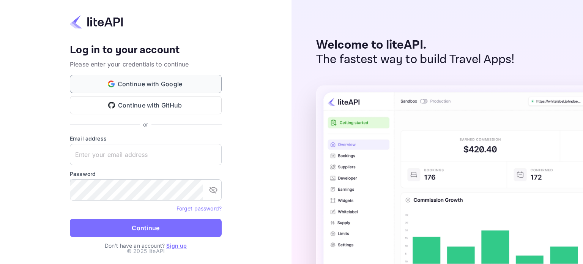
click at [163, 86] on button "Continue with Google" at bounding box center [146, 84] width 152 height 18
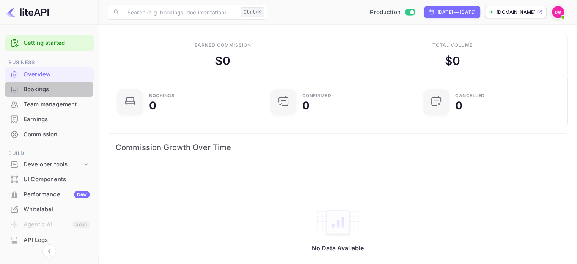
click at [27, 86] on div "Bookings" at bounding box center [57, 89] width 66 height 9
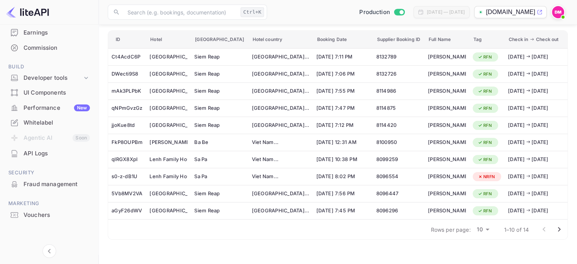
scroll to position [87, 0]
click at [39, 149] on div "API Logs" at bounding box center [57, 153] width 66 height 9
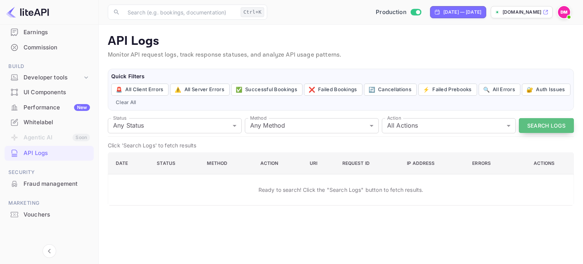
click at [527, 123] on button "Search Logs" at bounding box center [546, 125] width 55 height 15
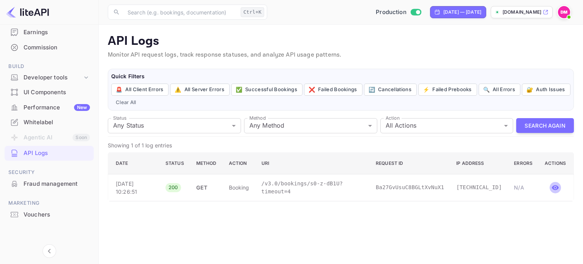
click at [556, 189] on icon "button" at bounding box center [555, 187] width 7 height 5
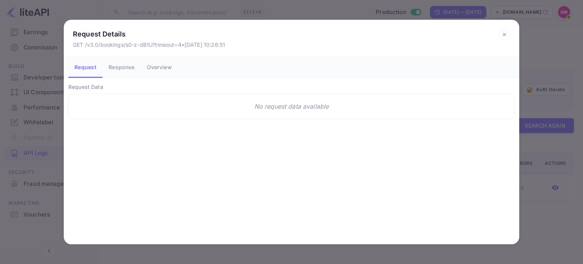
click at [121, 66] on button "Response" at bounding box center [121, 67] width 38 height 21
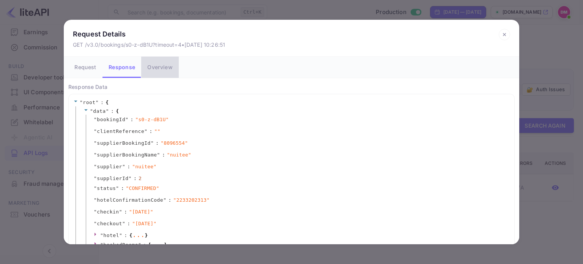
click at [160, 64] on button "Overview" at bounding box center [159, 67] width 37 height 21
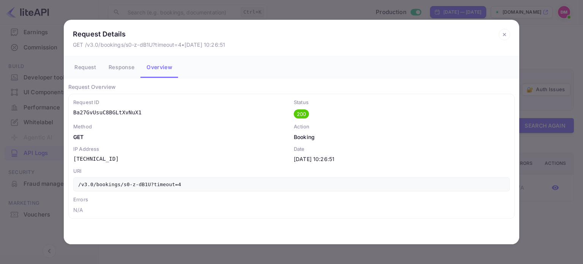
click at [112, 63] on button "Response" at bounding box center [121, 67] width 38 height 21
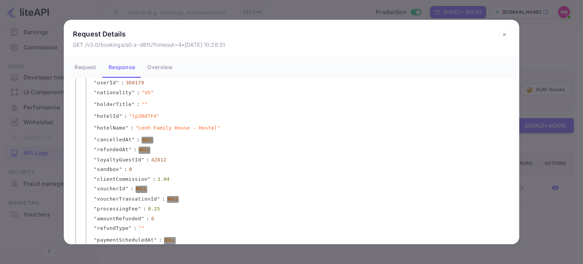
scroll to position [622, 0]
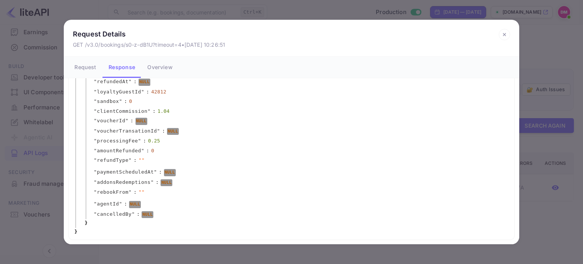
click at [551, 224] on div "Request Details GET /v3.0/bookings/s0-z-dB1U?timeout=4 • [DATE] 10:26:51 Reques…" at bounding box center [291, 132] width 583 height 264
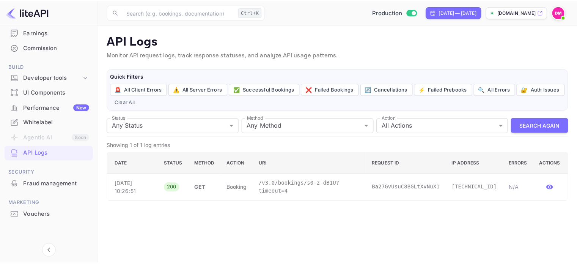
scroll to position [0, 0]
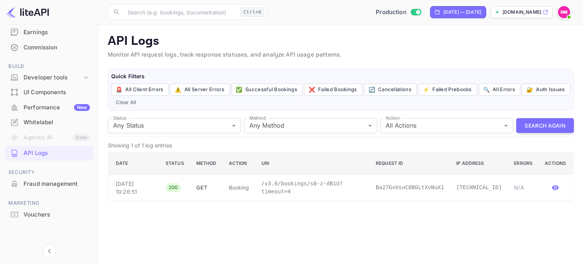
click at [45, 117] on div "Whitelabel" at bounding box center [49, 122] width 89 height 15
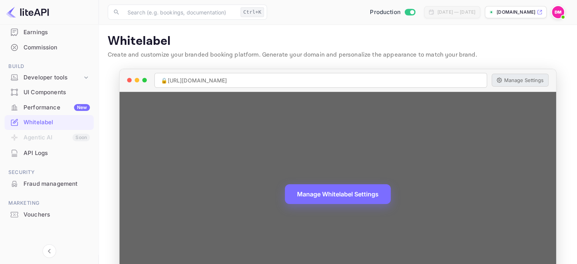
click at [511, 82] on button "Manage Settings" at bounding box center [520, 80] width 57 height 13
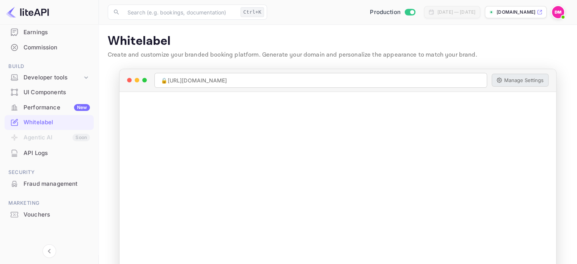
scroll to position [41, 0]
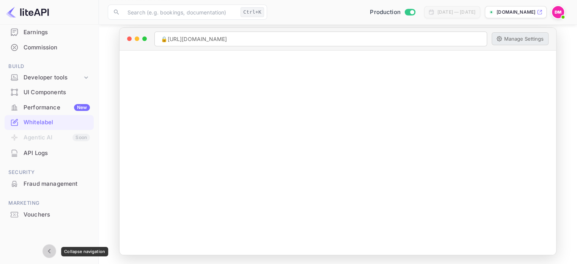
click at [55, 255] on button "Collapse navigation" at bounding box center [49, 251] width 14 height 14
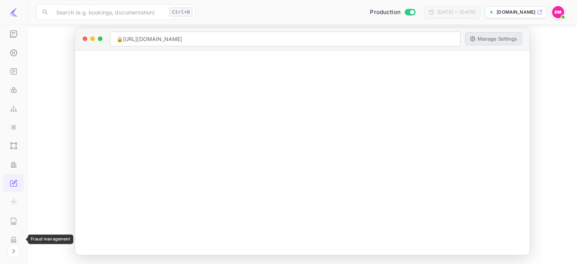
scroll to position [130, 0]
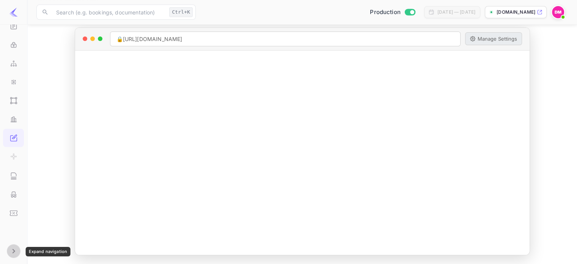
click at [14, 251] on icon "Expand navigation" at bounding box center [13, 250] width 3 height 5
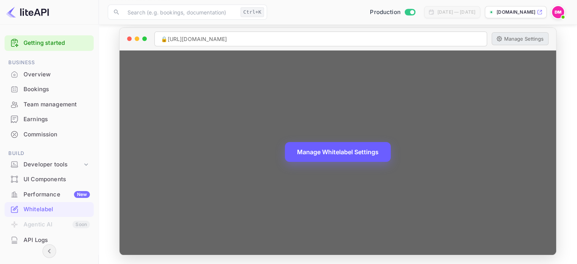
scroll to position [0, 0]
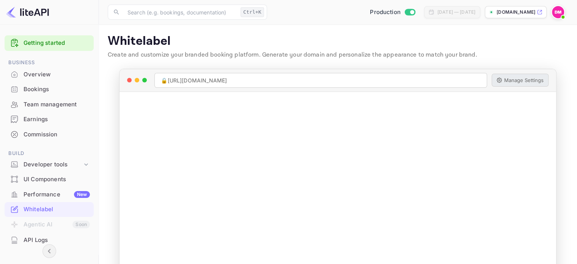
click at [561, 14] on span at bounding box center [563, 17] width 8 height 8
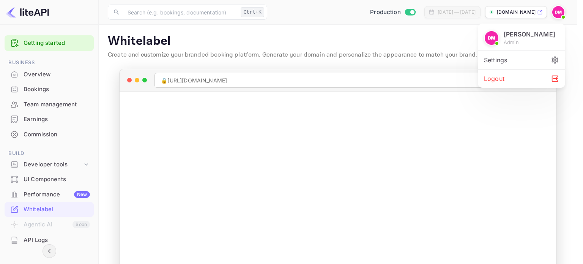
click at [517, 41] on p "admin" at bounding box center [510, 42] width 15 height 7
click at [348, 38] on div at bounding box center [291, 132] width 583 height 264
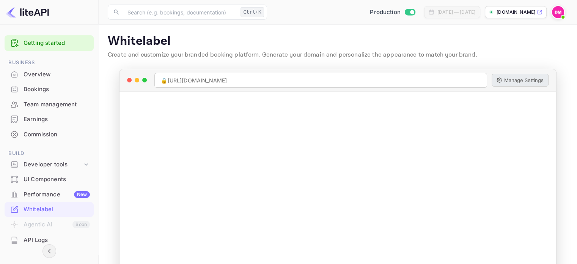
click at [555, 19] on div "​ Ctrl+K ​ Production [DATE] — [DATE] [DOMAIN_NAME]" at bounding box center [338, 12] width 478 height 24
click at [558, 16] on img at bounding box center [558, 12] width 12 height 12
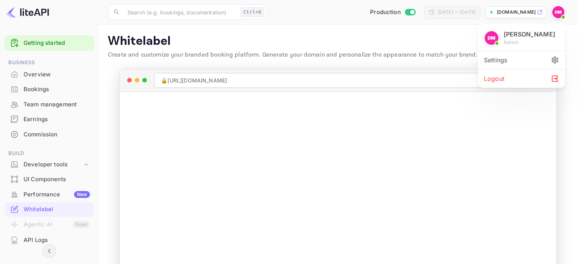
click at [525, 65] on div "Settings" at bounding box center [521, 60] width 87 height 18
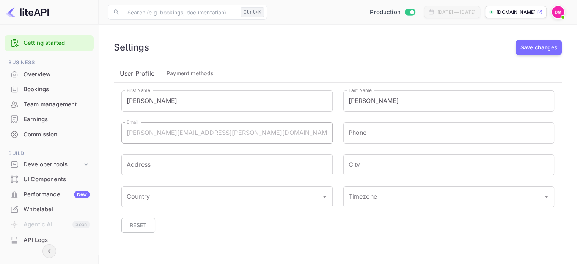
scroll to position [6, 0]
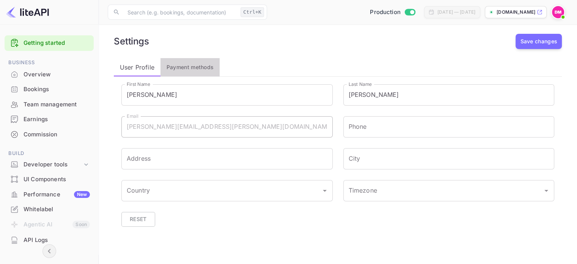
click at [173, 66] on span "Payment methods" at bounding box center [190, 67] width 47 height 9
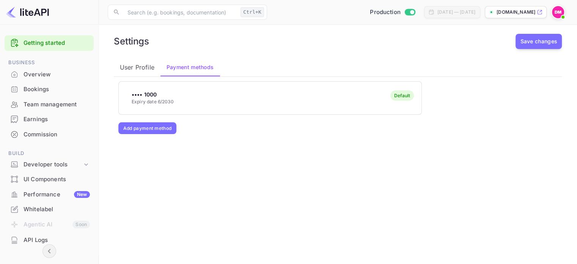
scroll to position [87, 0]
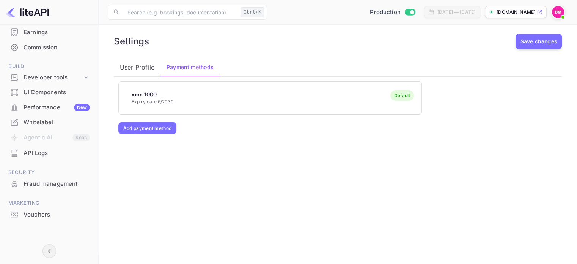
click at [71, 83] on li "Developer tools" at bounding box center [49, 78] width 89 height 14
click at [75, 81] on div "Developer tools" at bounding box center [53, 77] width 59 height 9
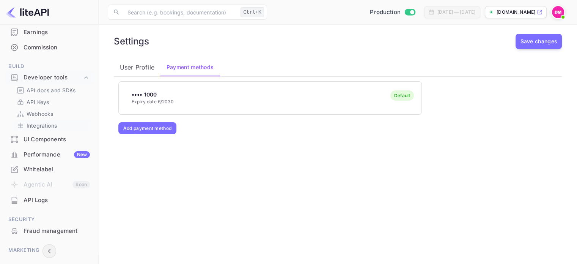
click at [48, 126] on p "Integrations" at bounding box center [42, 125] width 30 height 8
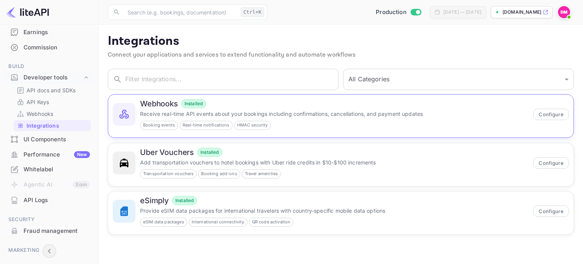
click at [415, 124] on div "Booking events Real-time notifications HMAC security" at bounding box center [334, 125] width 388 height 9
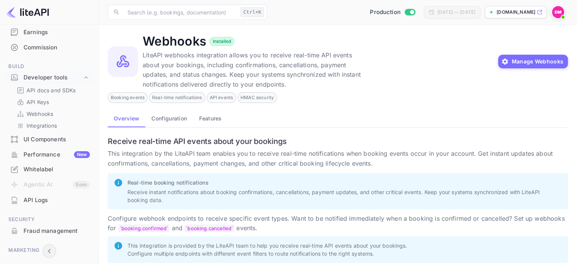
click at [509, 68] on div "Webhooks Installed LiteAPI webhooks integration allows you to receive real-time…" at bounding box center [338, 61] width 460 height 55
click at [516, 60] on button "Manage Webhooks" at bounding box center [533, 62] width 70 height 14
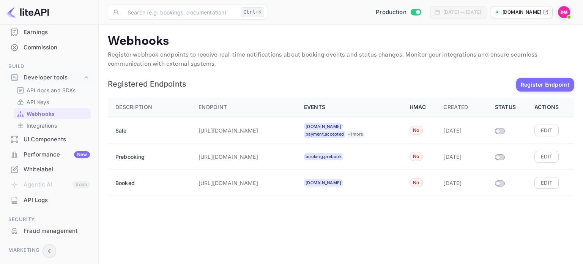
drag, startPoint x: 516, startPoint y: 60, endPoint x: 403, endPoint y: 105, distance: 121.6
click at [545, 133] on button "Edit" at bounding box center [546, 129] width 24 height 11
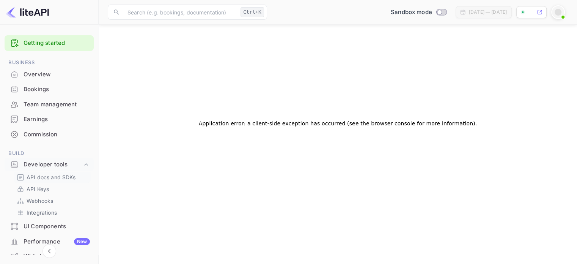
scroll to position [103, 0]
